Goal: Information Seeking & Learning: Check status

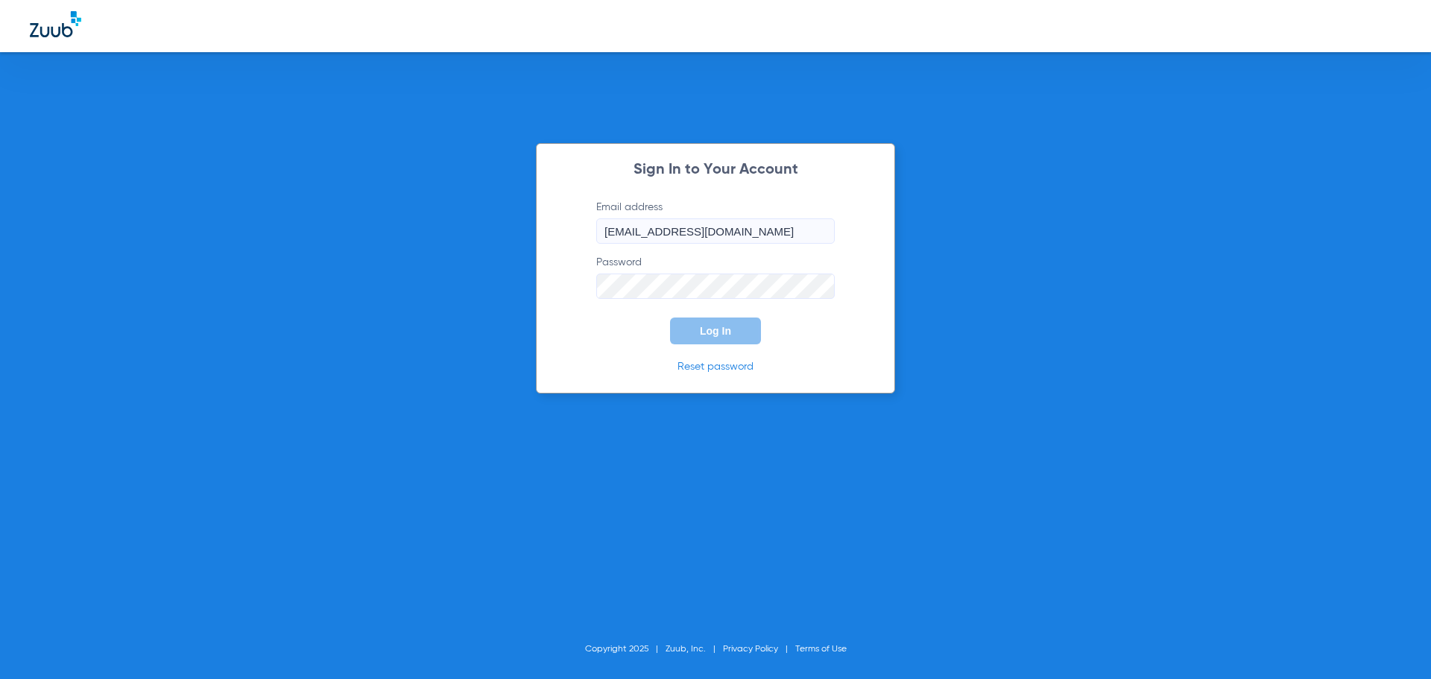
type input "[EMAIL_ADDRESS][DOMAIN_NAME]"
click at [670, 318] on button "Log In" at bounding box center [715, 331] width 91 height 27
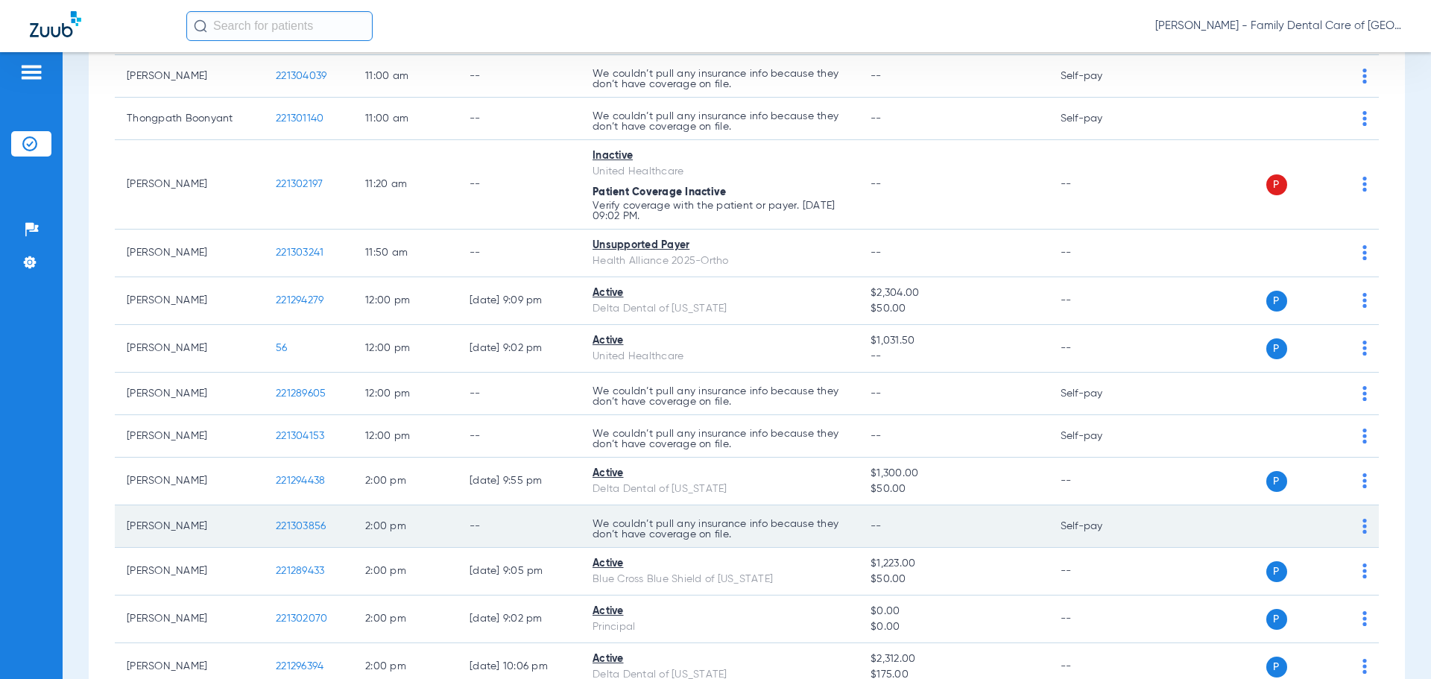
scroll to position [1219, 0]
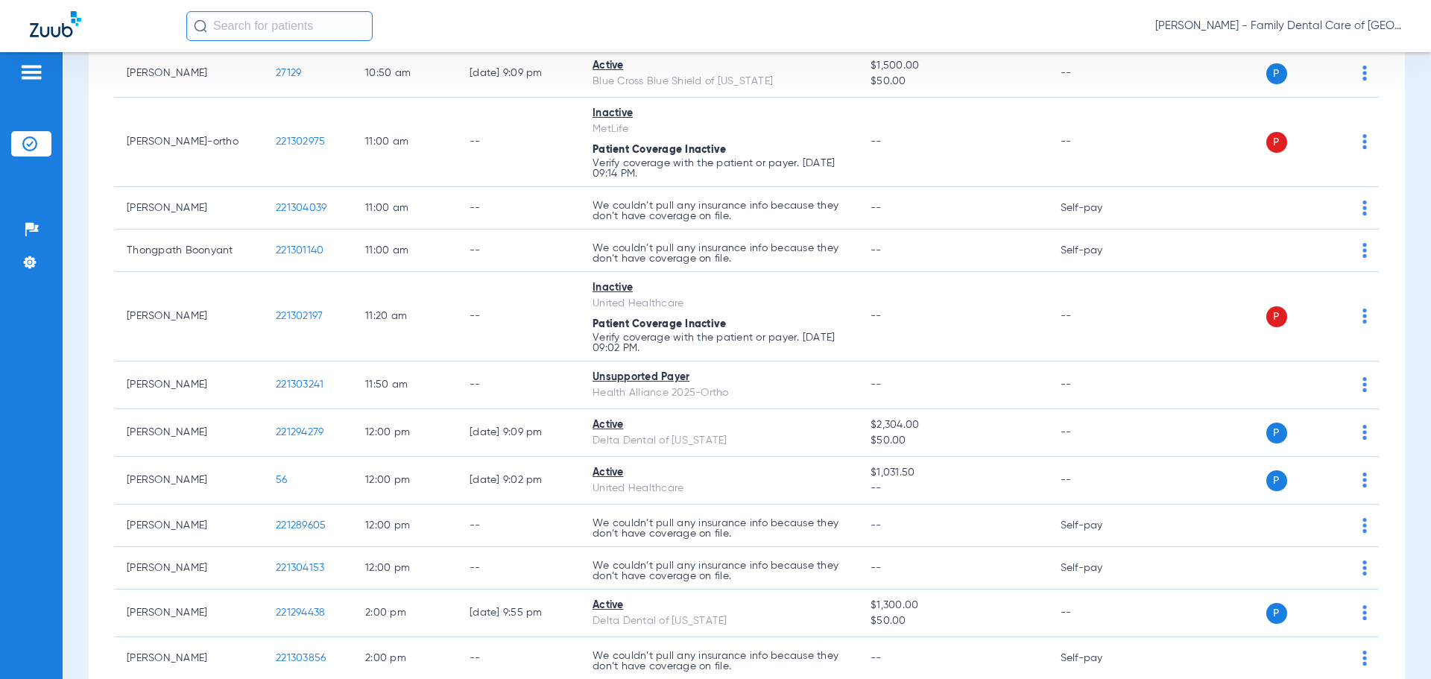
click at [286, 30] on input "text" at bounding box center [279, 26] width 186 height 30
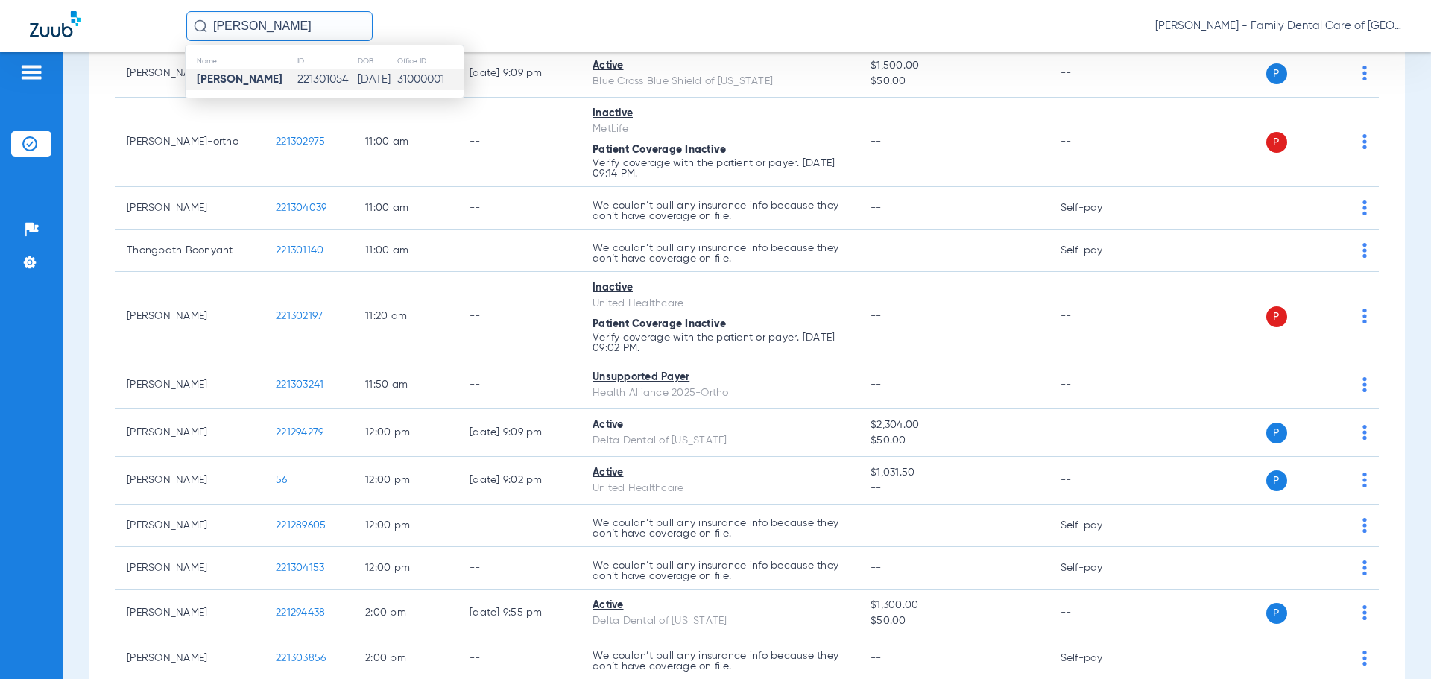
type input "[PERSON_NAME]"
click at [298, 79] on td "221301054" at bounding box center [327, 79] width 60 height 21
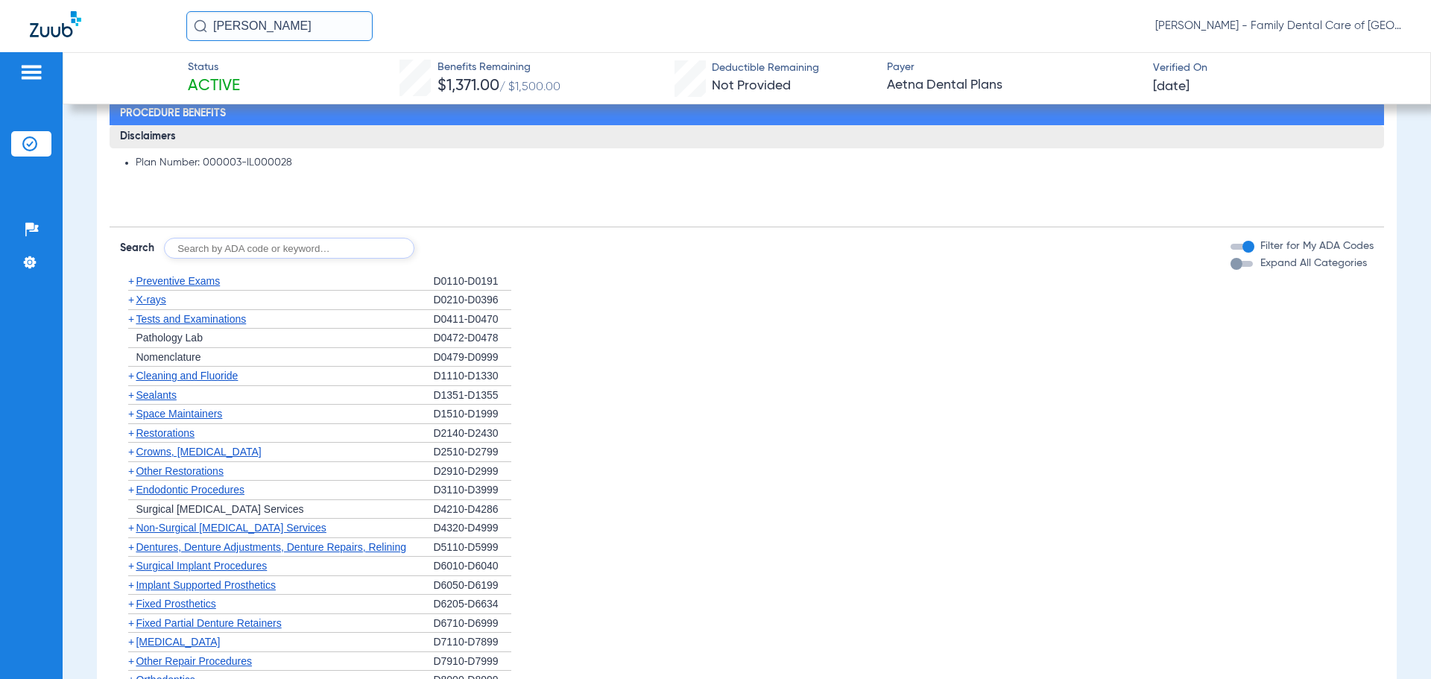
scroll to position [745, 0]
click at [130, 305] on span "+" at bounding box center [131, 299] width 6 height 12
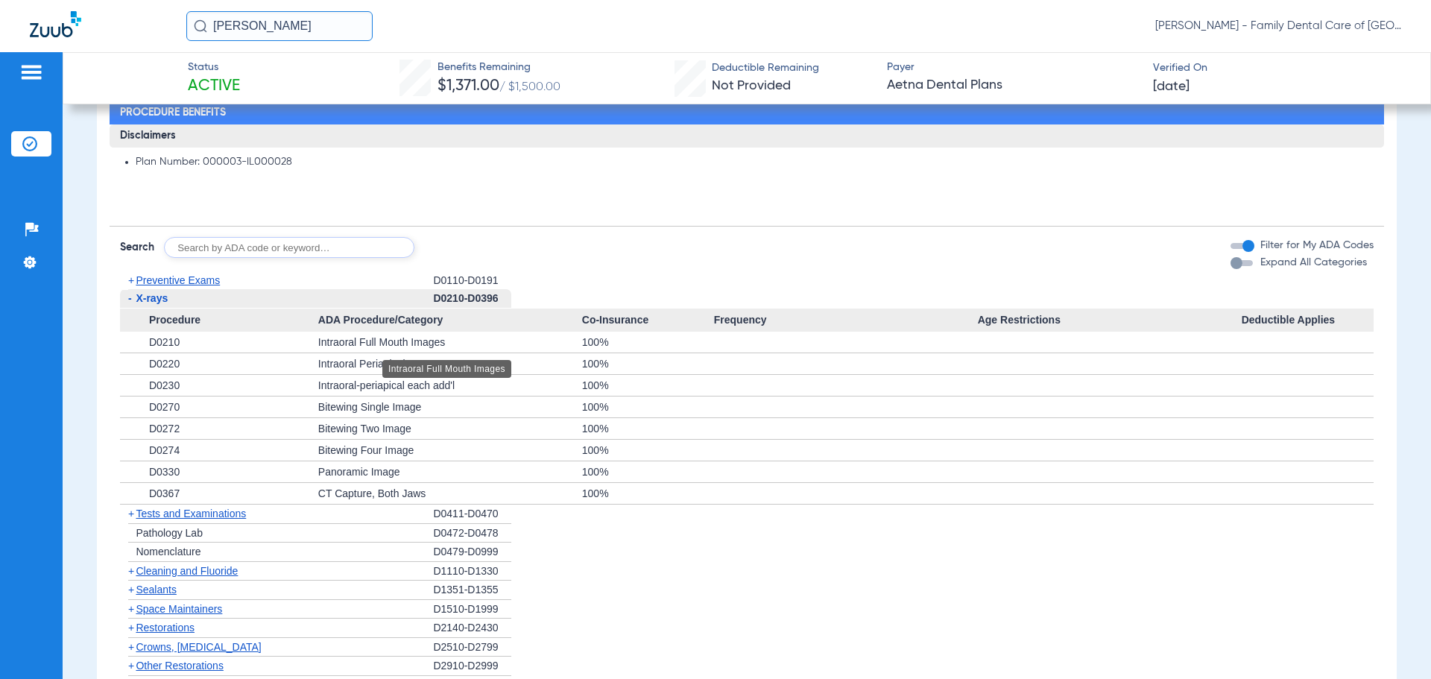
click at [341, 347] on div "Intraoral Full Mouth Images" at bounding box center [450, 342] width 264 height 21
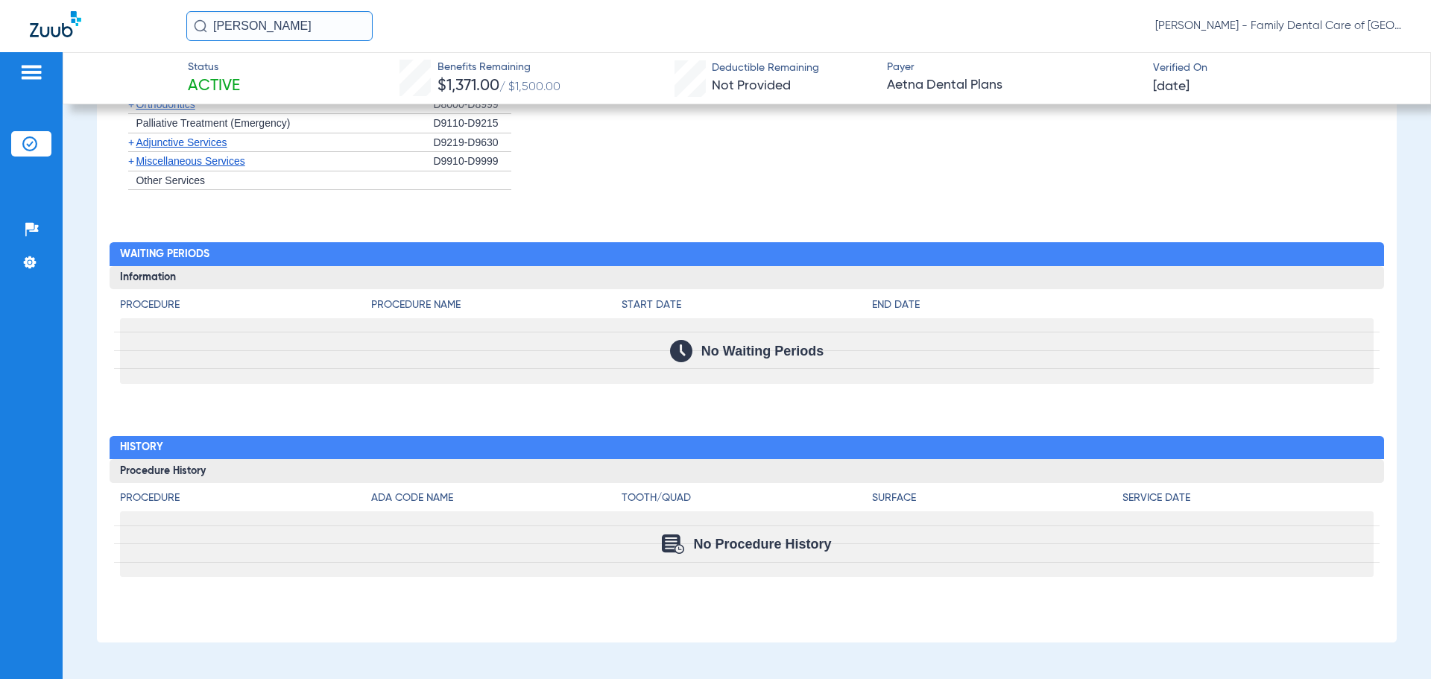
scroll to position [1518, 0]
